Goal: Task Accomplishment & Management: Manage account settings

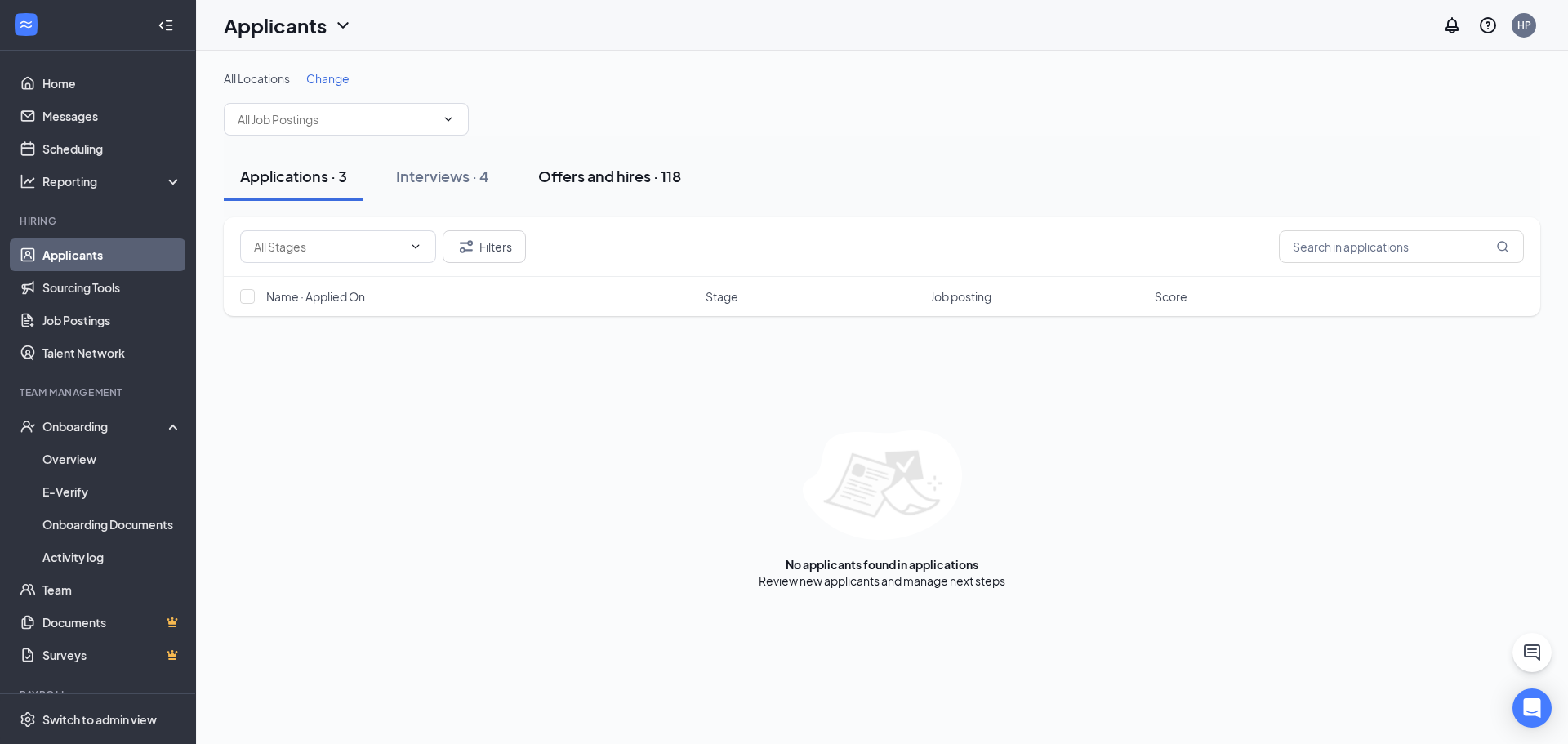
click at [617, 184] on div "Offers and hires · 118" at bounding box center [610, 176] width 143 height 21
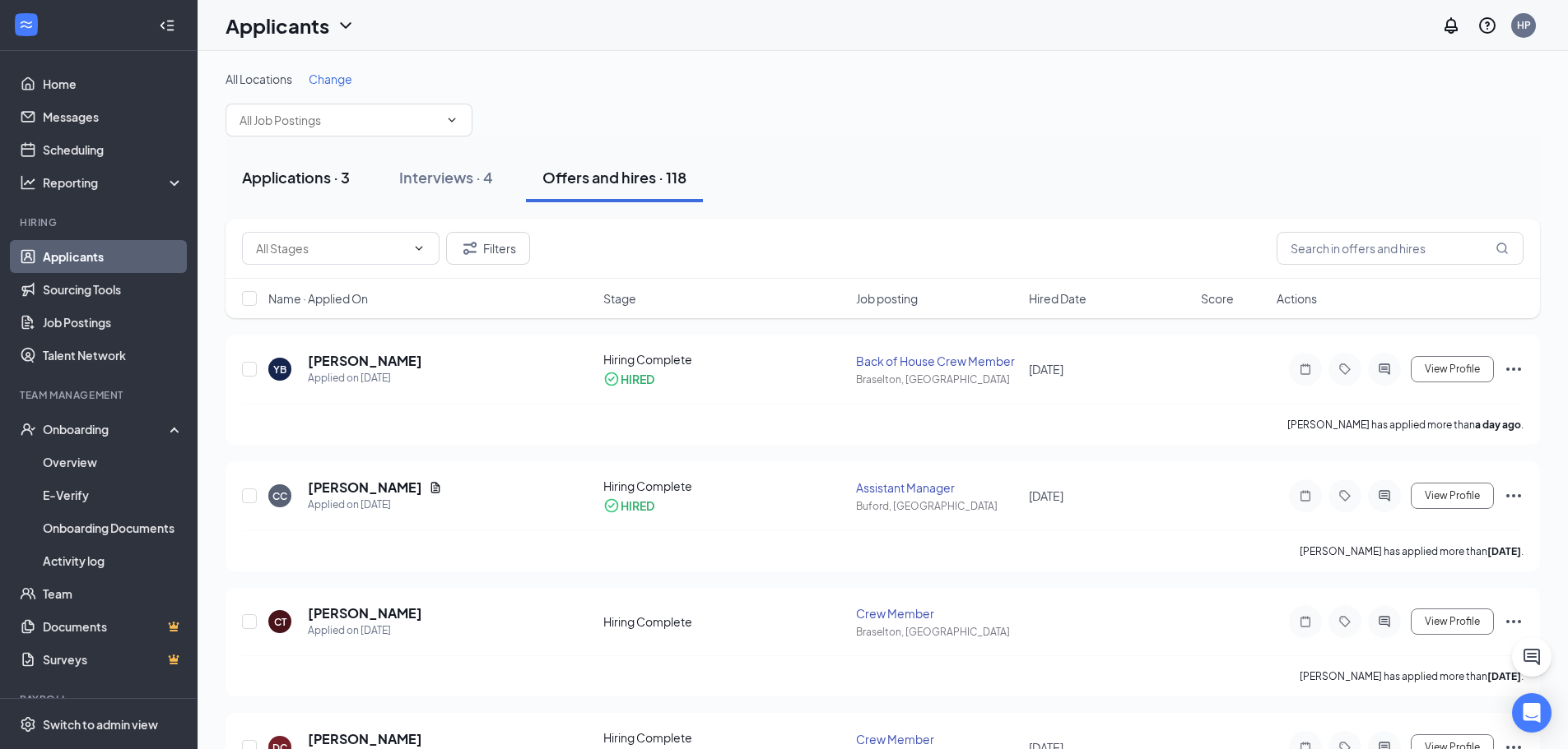
click at [298, 165] on button "Applications · 3" at bounding box center [296, 178] width 140 height 49
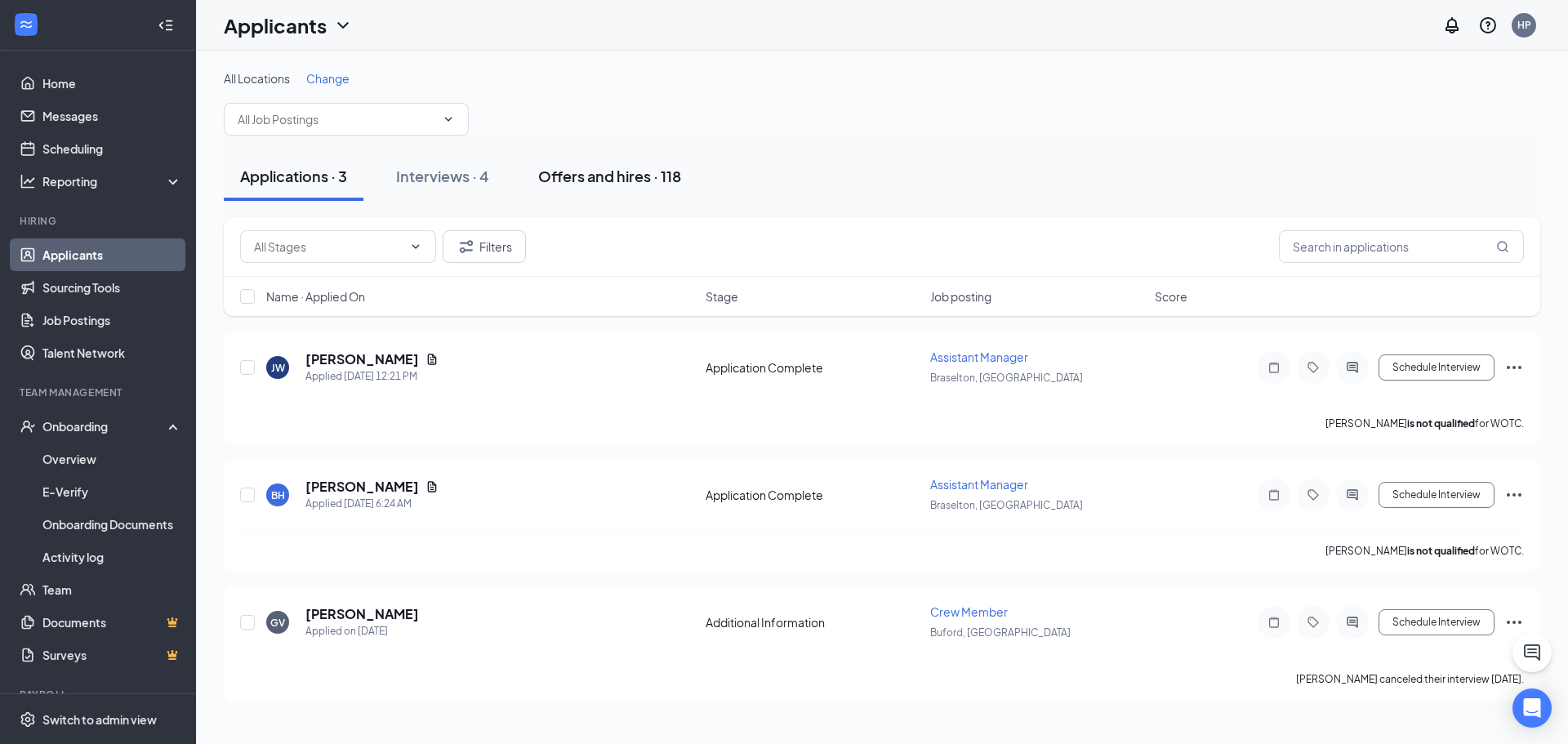
click at [576, 183] on div "Offers and hires · 118" at bounding box center [610, 176] width 143 height 21
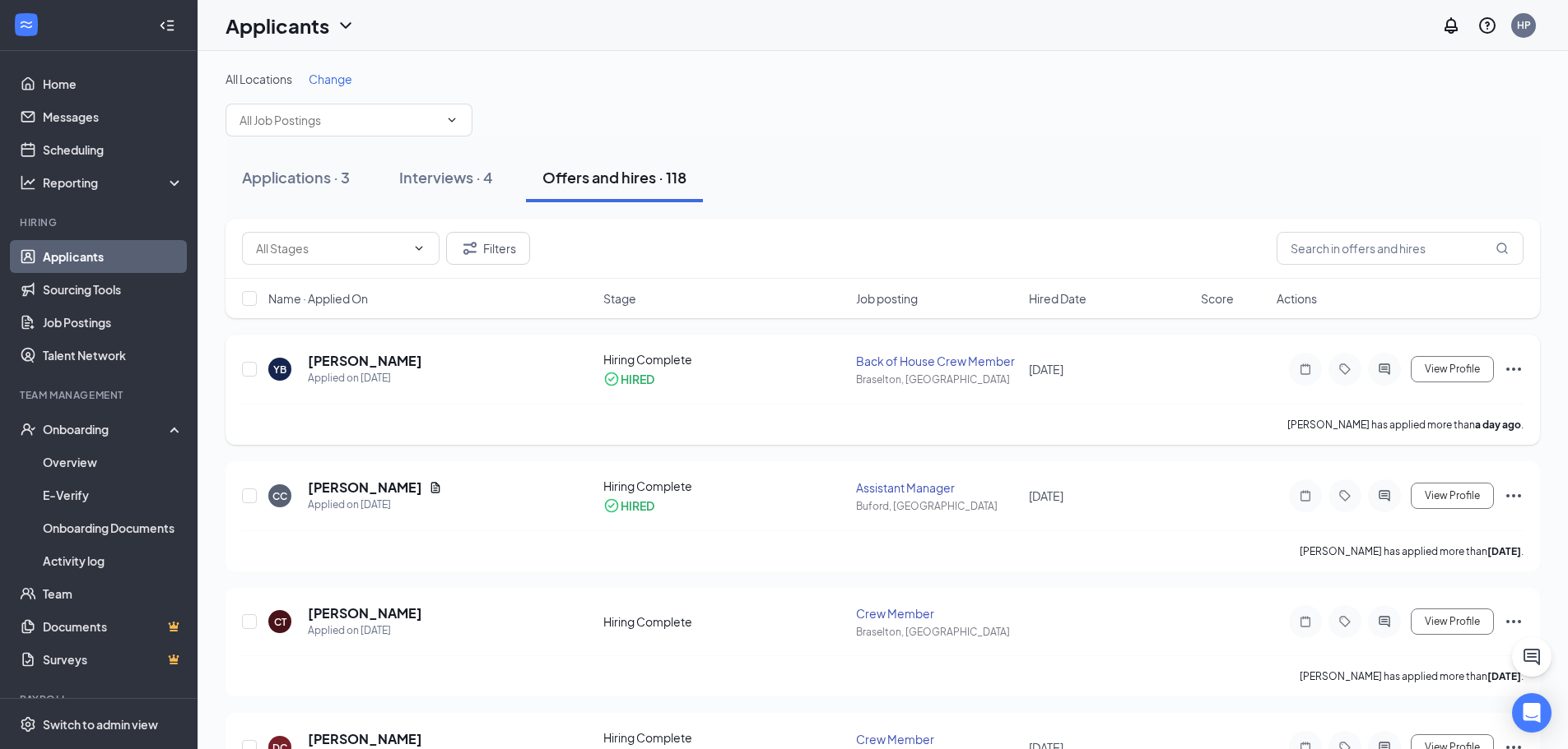
click at [486, 375] on div "YB [PERSON_NAME] Applied on [DATE]" at bounding box center [430, 369] width 325 height 35
click at [938, 361] on div "Back of House Crew Member" at bounding box center [937, 361] width 162 height 17
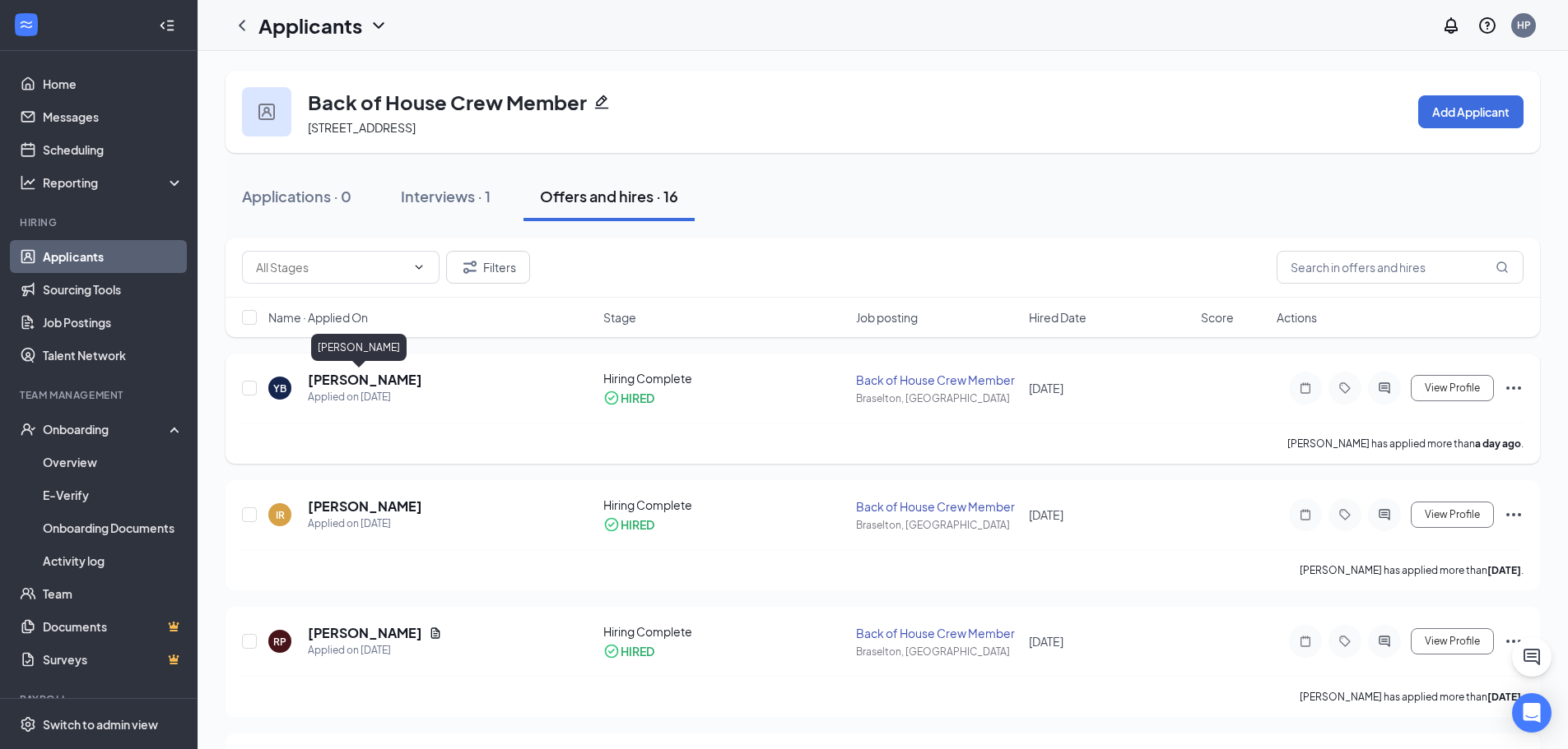
click at [351, 374] on h5 "[PERSON_NAME]" at bounding box center [365, 379] width 115 height 18
click at [135, 425] on div "Onboarding" at bounding box center [106, 429] width 127 height 17
click at [702, 392] on div "HIRED" at bounding box center [725, 398] width 243 height 17
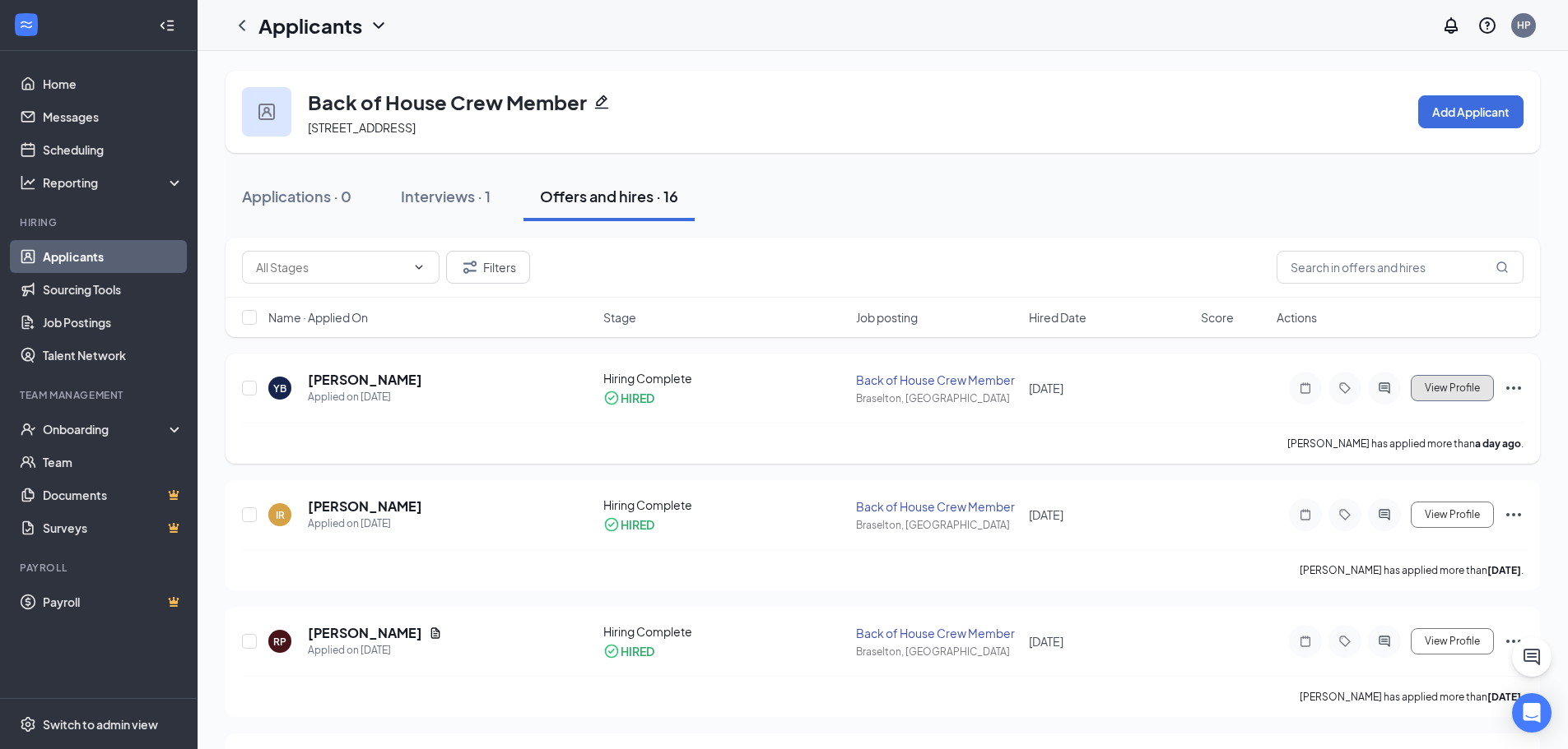
click at [1467, 383] on span "View Profile" at bounding box center [1452, 388] width 55 height 12
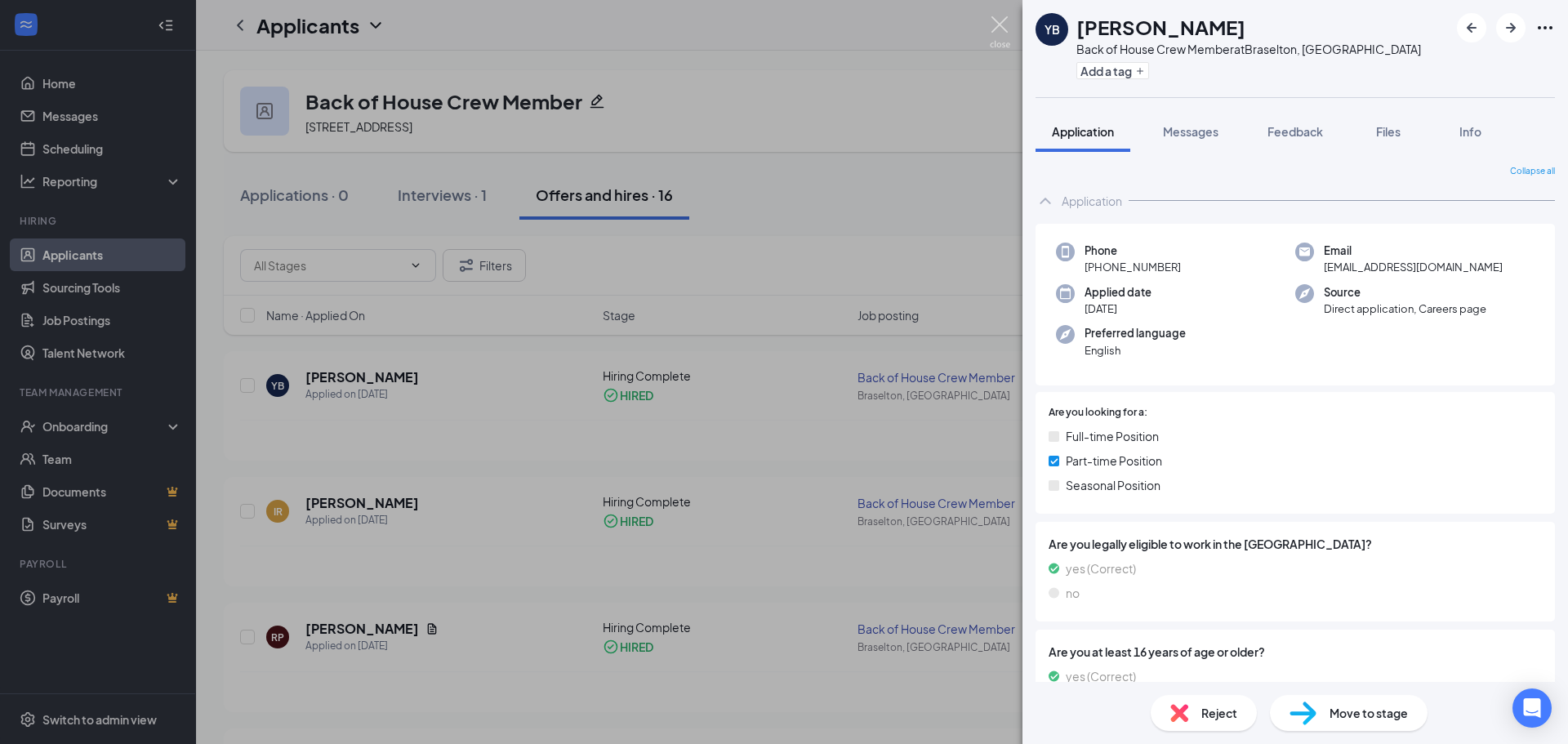
click at [1001, 22] on img at bounding box center [1000, 32] width 21 height 31
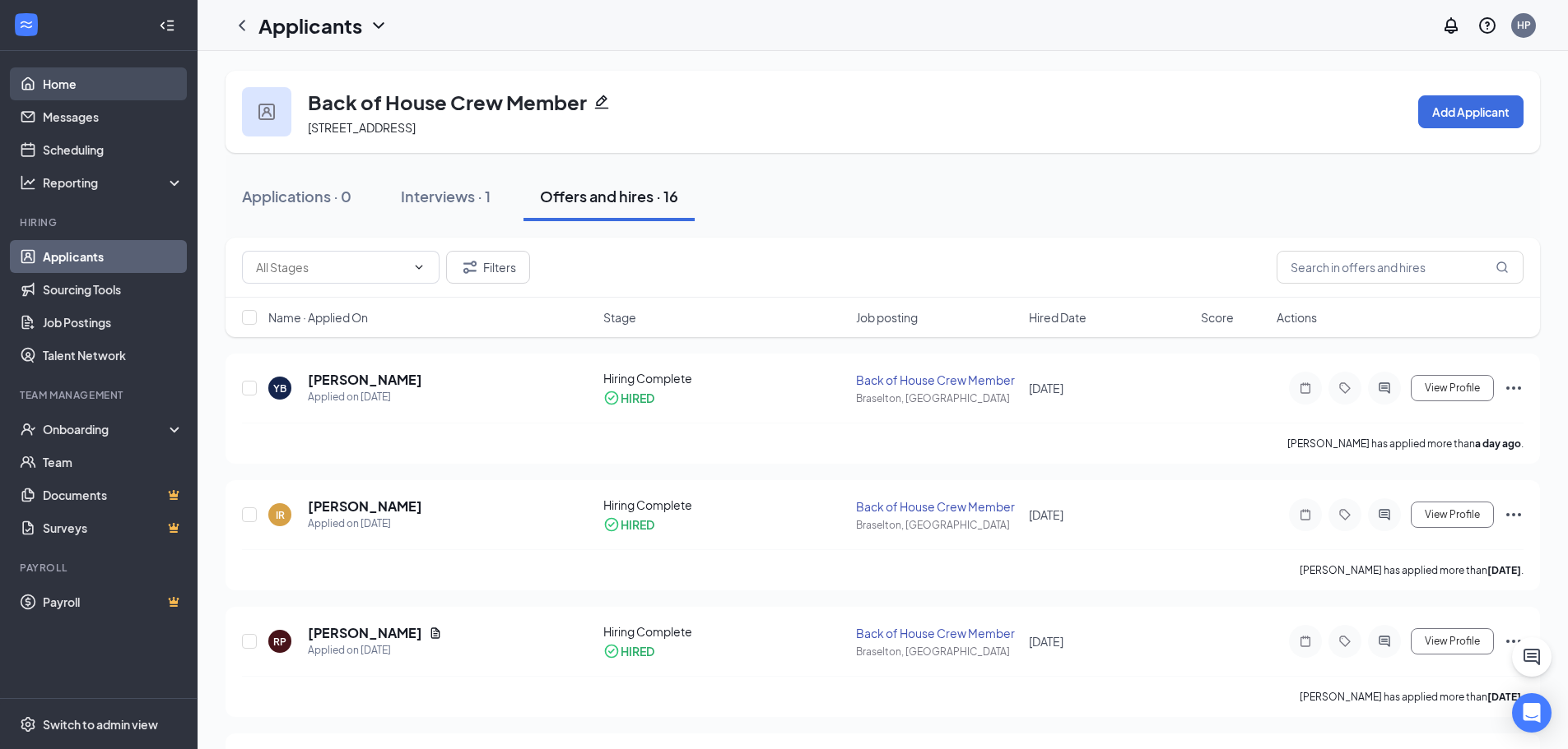
click at [103, 83] on link "Home" at bounding box center [113, 83] width 140 height 33
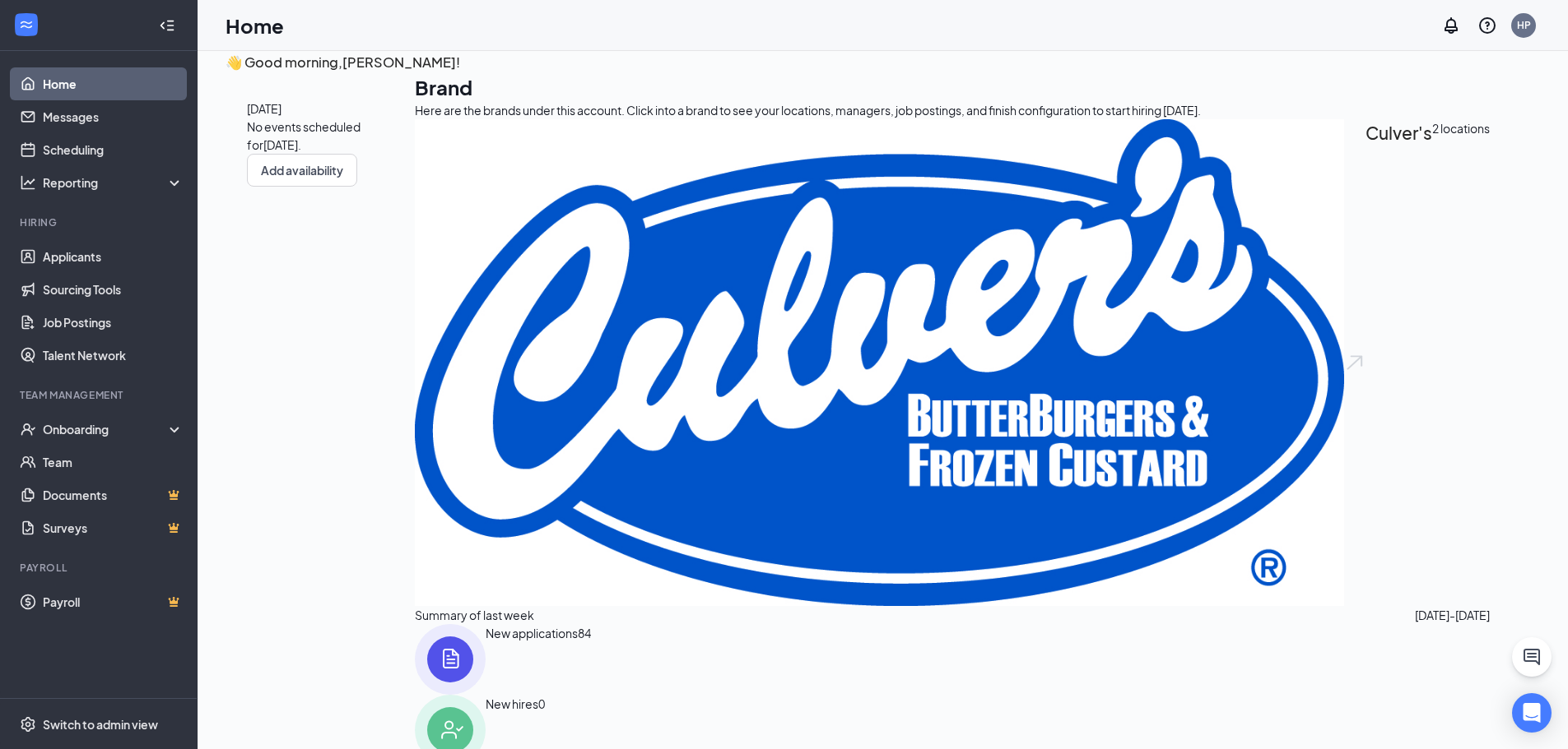
scroll to position [35, 0]
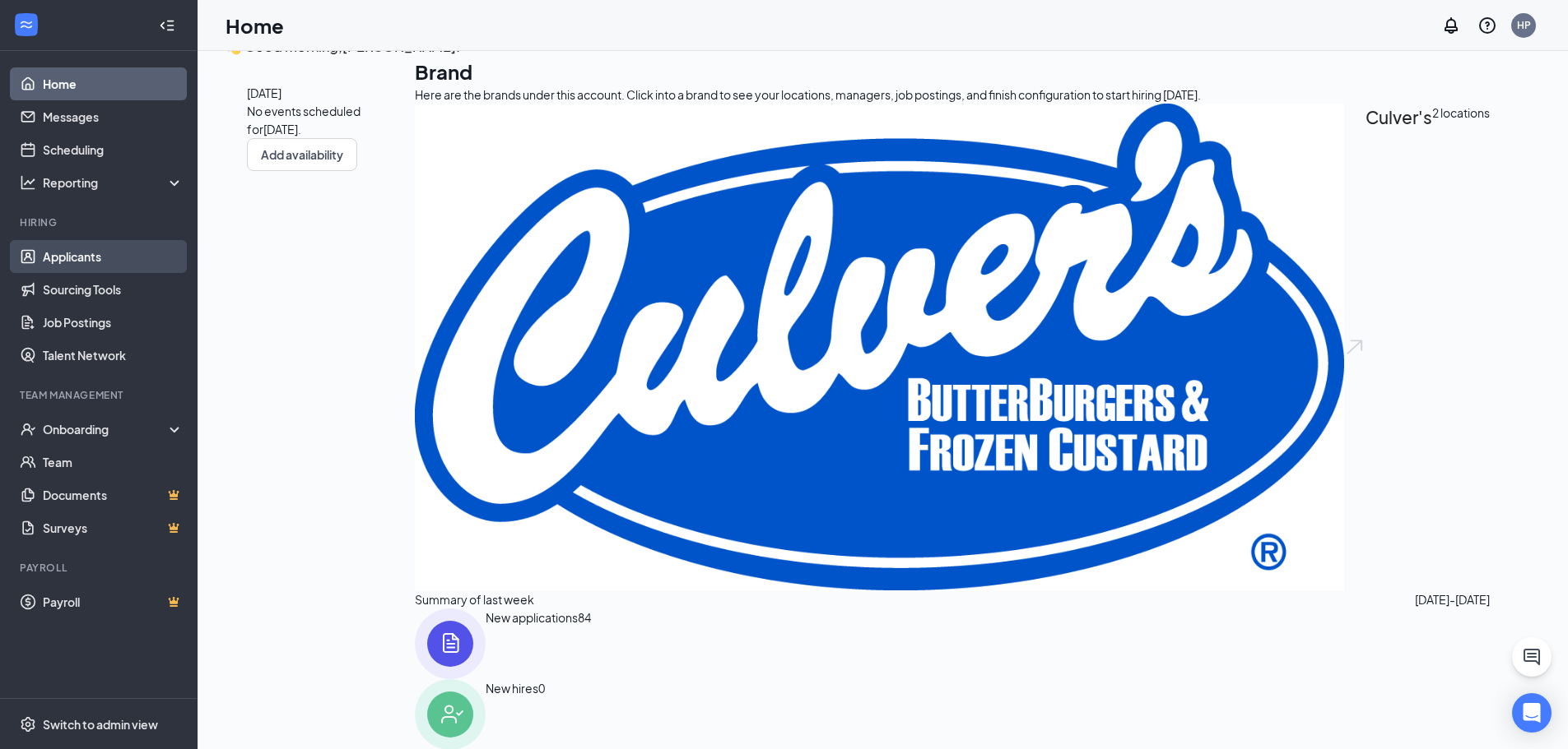
click at [117, 248] on link "Applicants" at bounding box center [113, 256] width 140 height 33
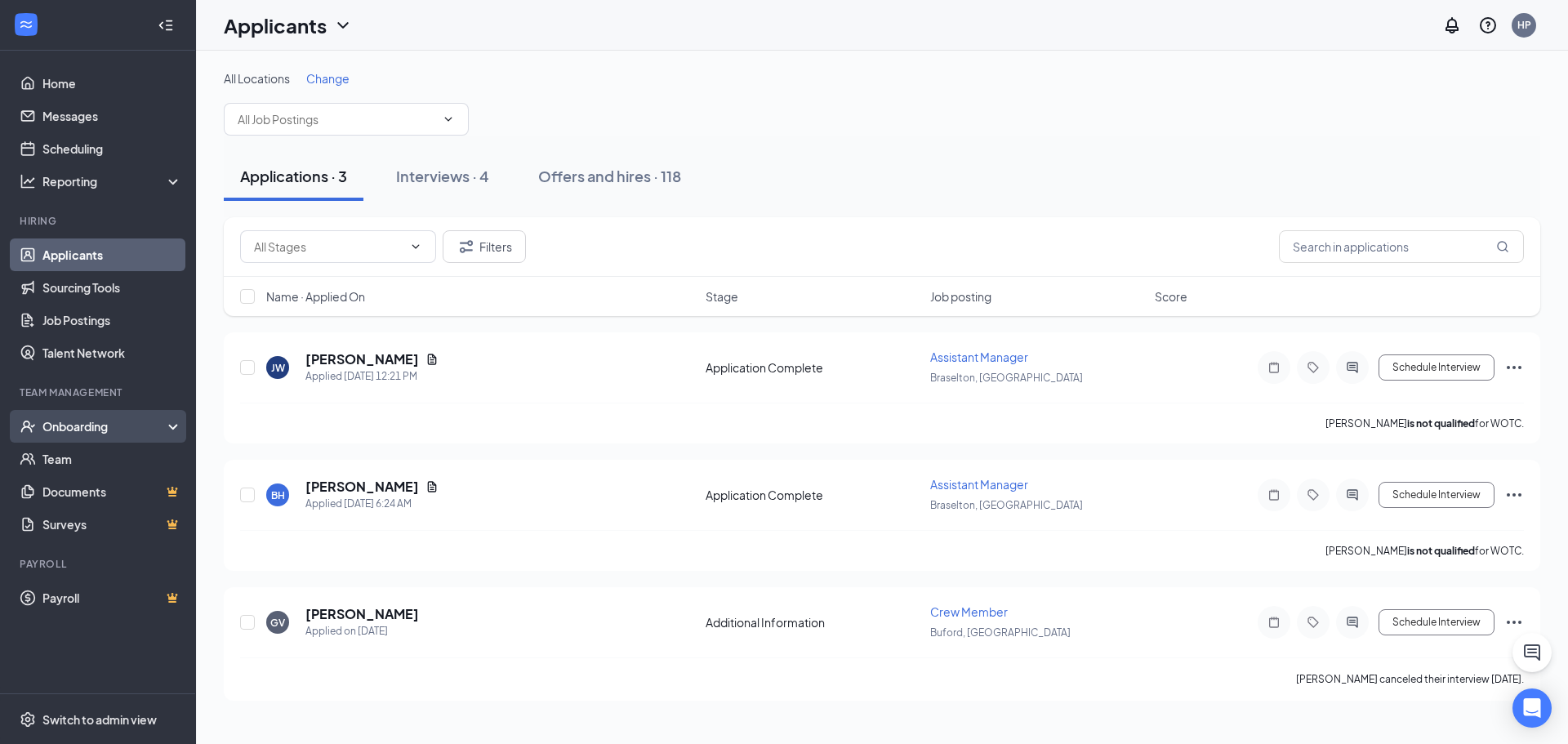
click at [114, 427] on div "Onboarding" at bounding box center [105, 426] width 126 height 17
